Goal: Task Accomplishment & Management: Use online tool/utility

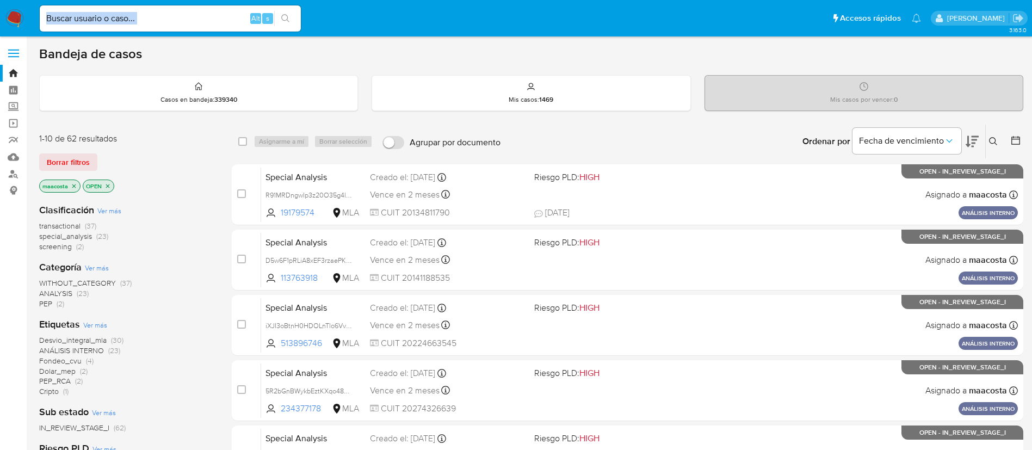
drag, startPoint x: 209, startPoint y: 26, endPoint x: 196, endPoint y: 19, distance: 15.1
click at [196, 19] on div "Alt s" at bounding box center [170, 18] width 261 height 26
click at [196, 19] on input at bounding box center [170, 18] width 261 height 14
paste input "qU3Bq1YO1bBnlbQCezCXrGxO"
type input "qU3Bq1YO1bBnlbQCezCXrGxO"
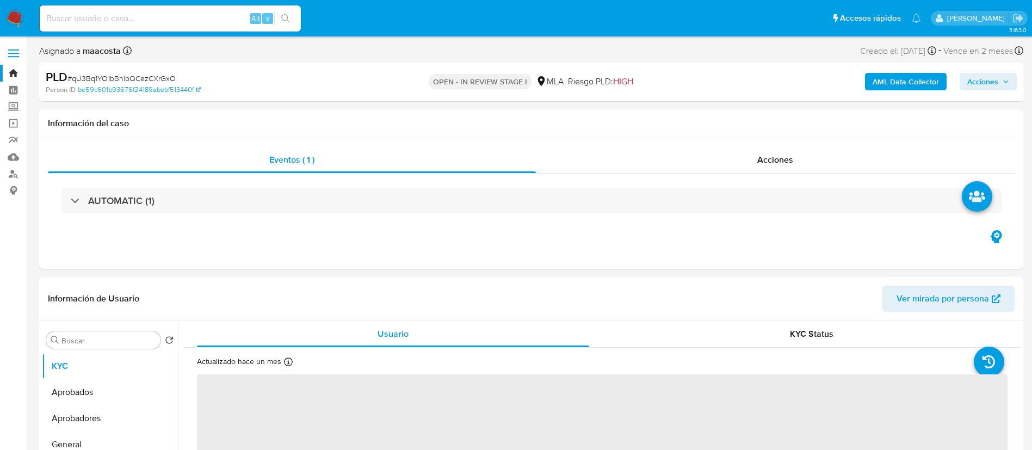
select select "10"
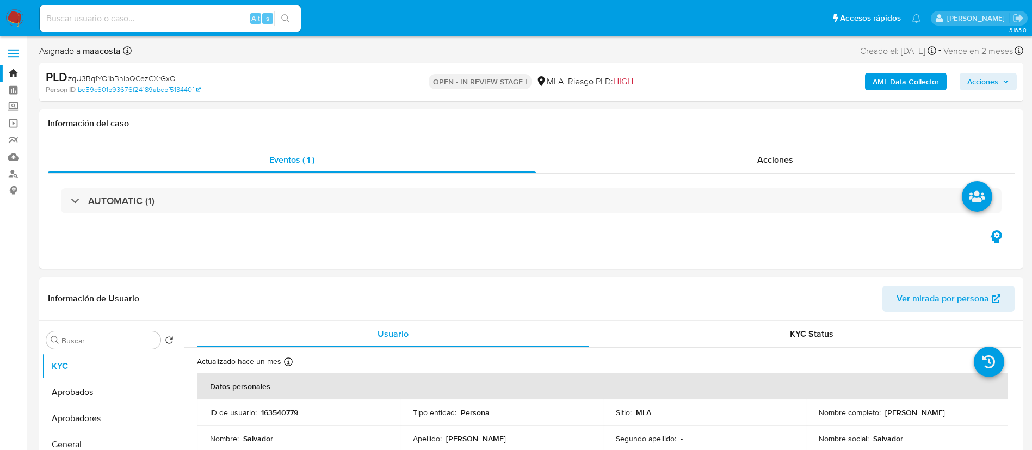
click at [925, 85] on b "AML Data Collector" at bounding box center [906, 81] width 66 height 17
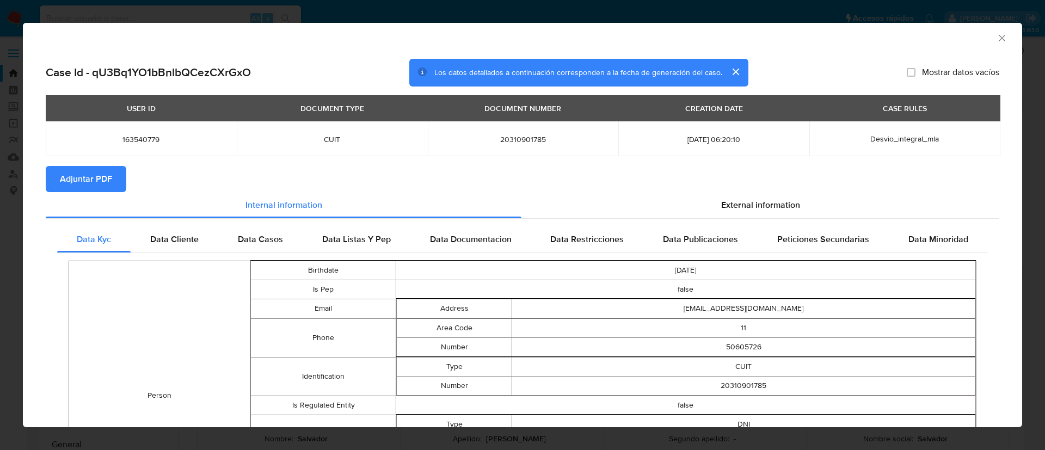
click at [93, 176] on span "Adjuntar PDF" at bounding box center [86, 179] width 52 height 24
click at [996, 35] on icon "Cerrar ventana" at bounding box center [1001, 38] width 11 height 11
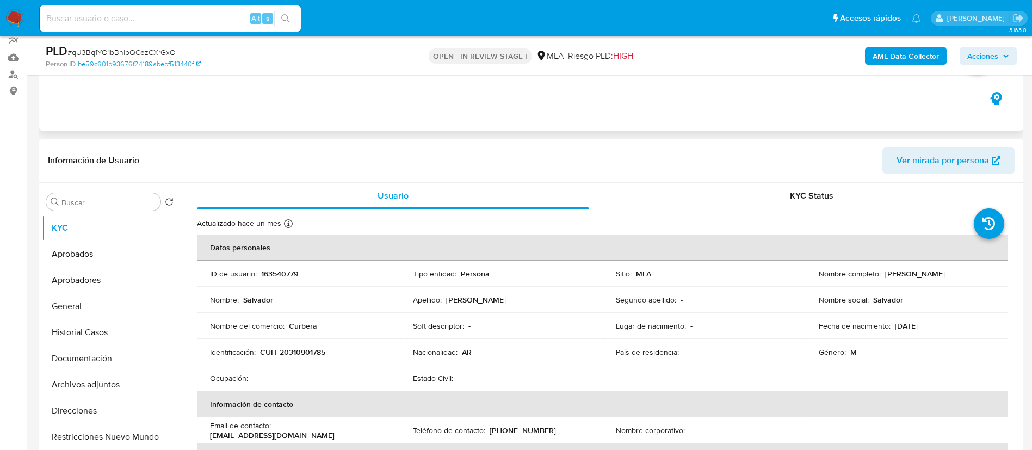
scroll to position [104, 0]
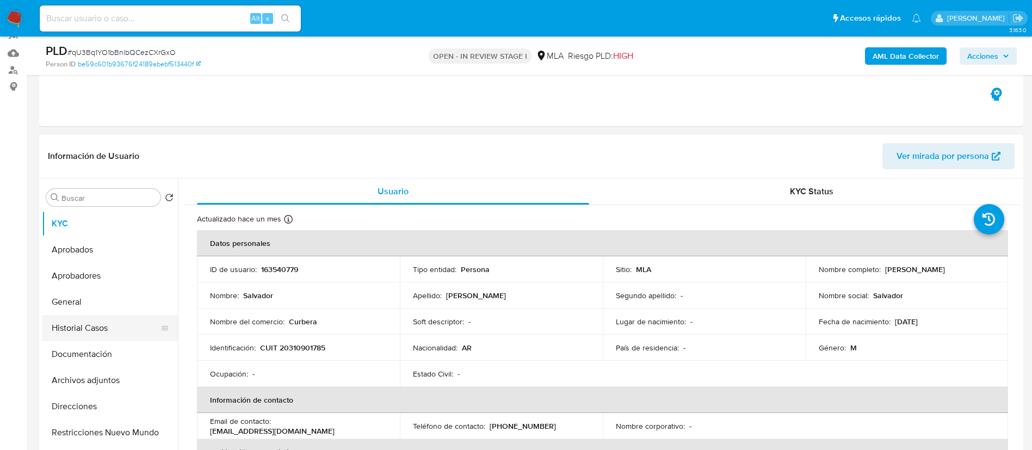
click at [78, 326] on button "Historial Casos" at bounding box center [105, 328] width 127 height 26
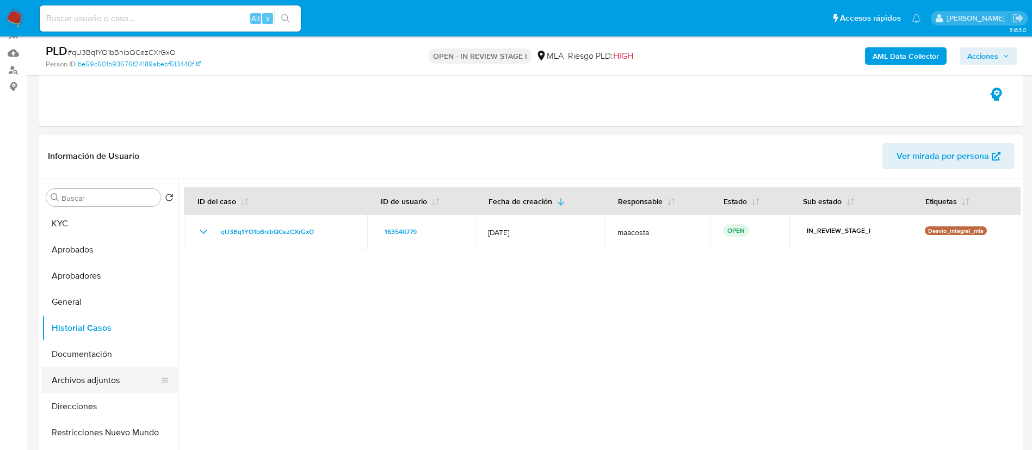
click at [98, 382] on button "Archivos adjuntos" at bounding box center [105, 380] width 127 height 26
